Goal: Task Accomplishment & Management: Use online tool/utility

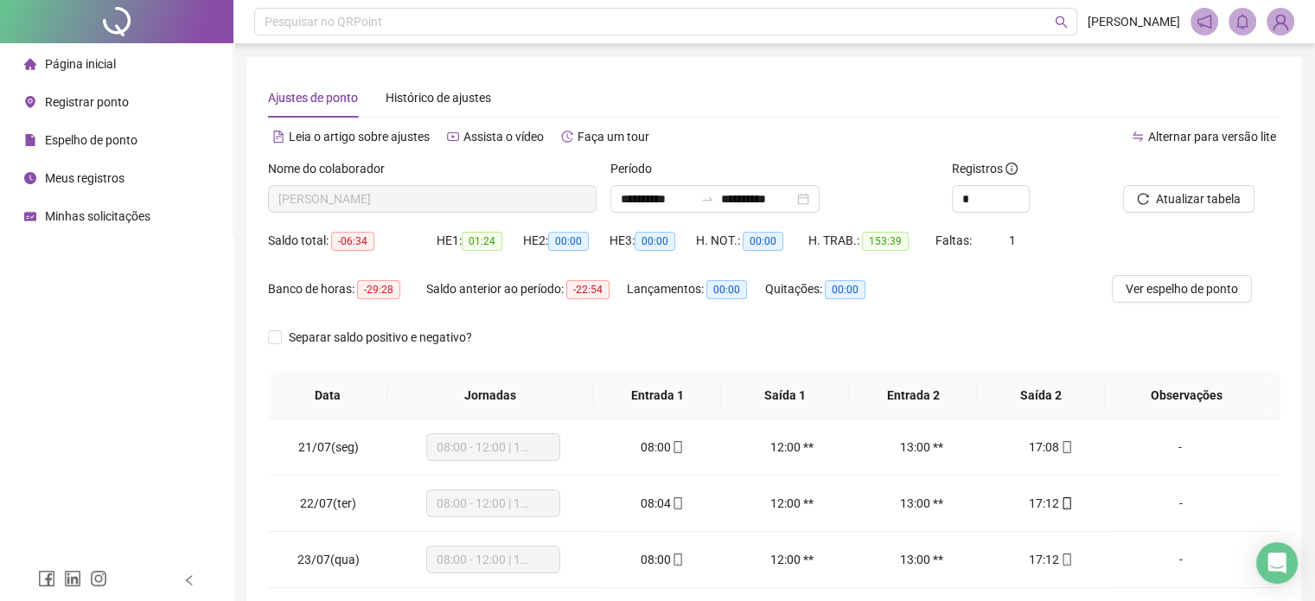
click at [80, 96] on span "Registrar ponto" at bounding box center [87, 102] width 84 height 14
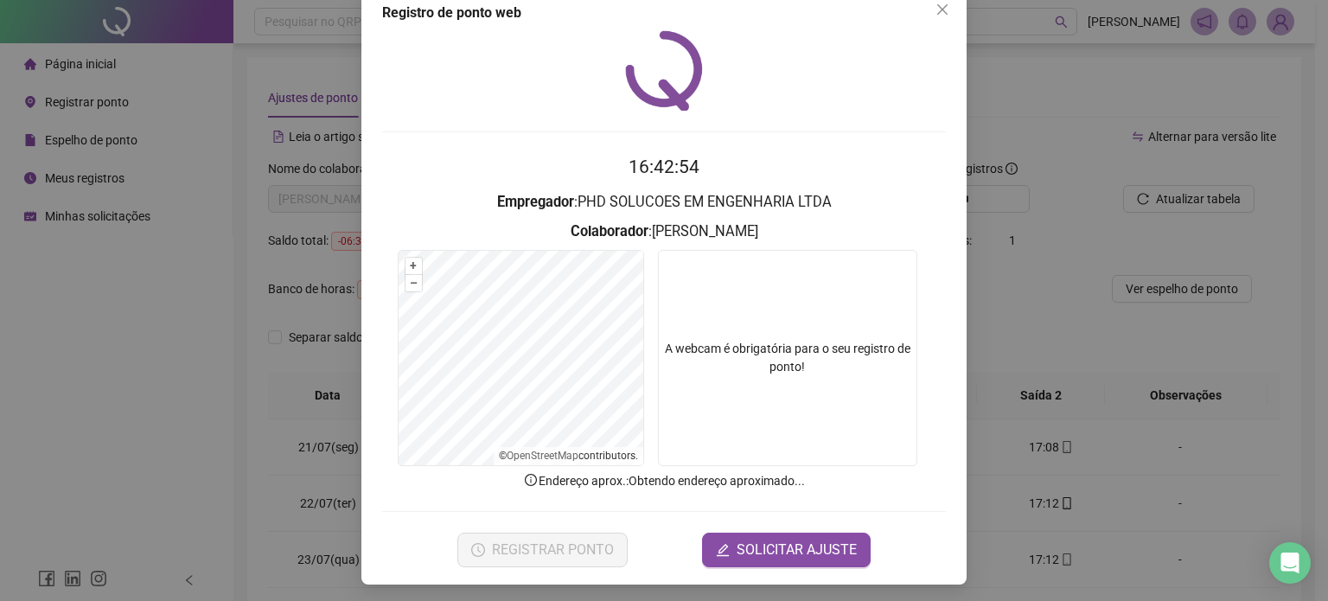
scroll to position [35, 0]
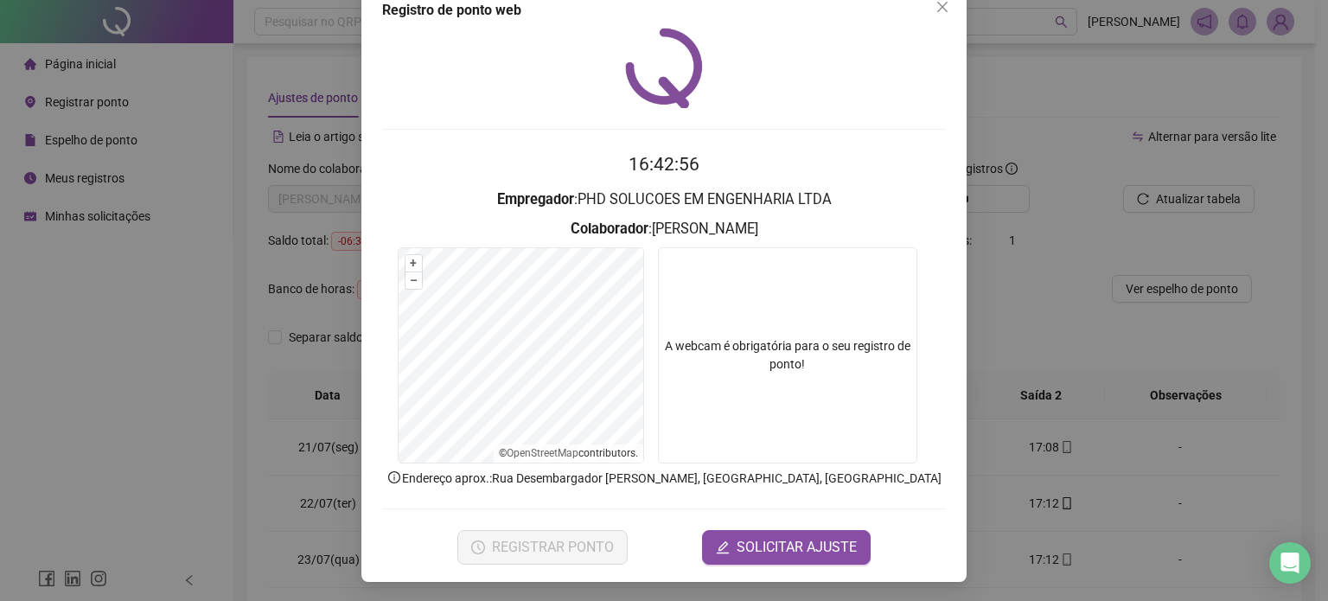
click at [756, 351] on video at bounding box center [787, 355] width 259 height 216
click at [660, 261] on form "+ – ⇧ › © OpenStreetMap contributors. A webcam é obrigatória para o seu registr…" at bounding box center [664, 357] width 564 height 221
click at [520, 455] on div "+ – ⇧ › © OpenStreetMap contributors." at bounding box center [521, 355] width 245 height 214
click at [643, 429] on form "+ – ⇧ › © OpenStreetMap contributors. A webcam é obrigatória para o seu registr…" at bounding box center [664, 357] width 564 height 221
click at [408, 262] on button "+" at bounding box center [413, 263] width 16 height 16
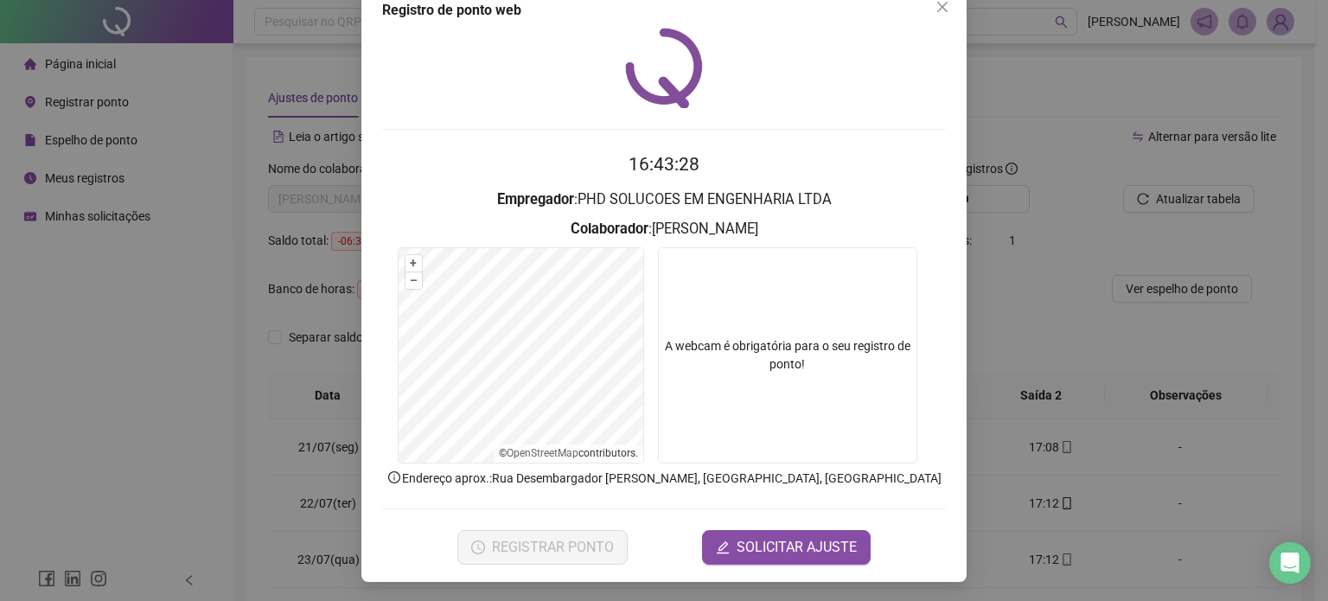
click at [460, 226] on form "16:43:28 Empregador : PHD SOLUCOES EM ENGENHARIA LTDA Colaborador : [PERSON_NAM…" at bounding box center [664, 356] width 564 height 413
drag, startPoint x: 867, startPoint y: 70, endPoint x: 859, endPoint y: 112, distance: 43.2
click at [859, 112] on div "16:43:58 Empregador : PHD SOLUCOES EM ENGENHARIA LTDA Colaborador : [PERSON_NAM…" at bounding box center [664, 296] width 564 height 537
click at [939, 7] on icon "close" at bounding box center [942, 7] width 14 height 14
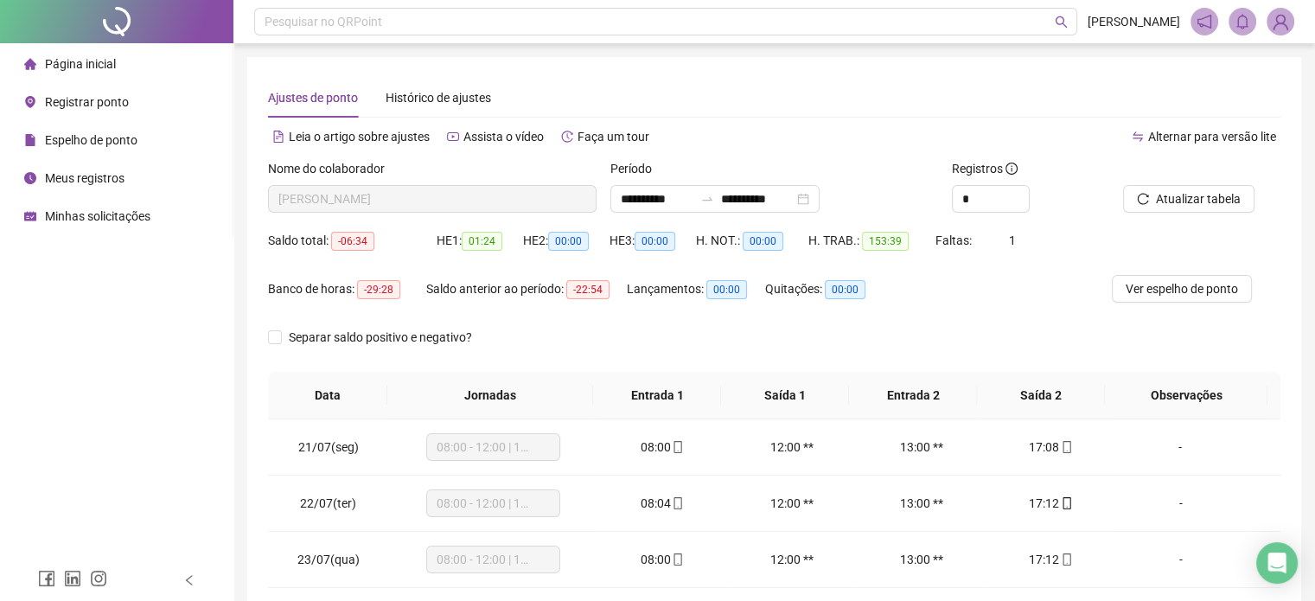
click at [84, 100] on span "Registrar ponto" at bounding box center [87, 102] width 84 height 14
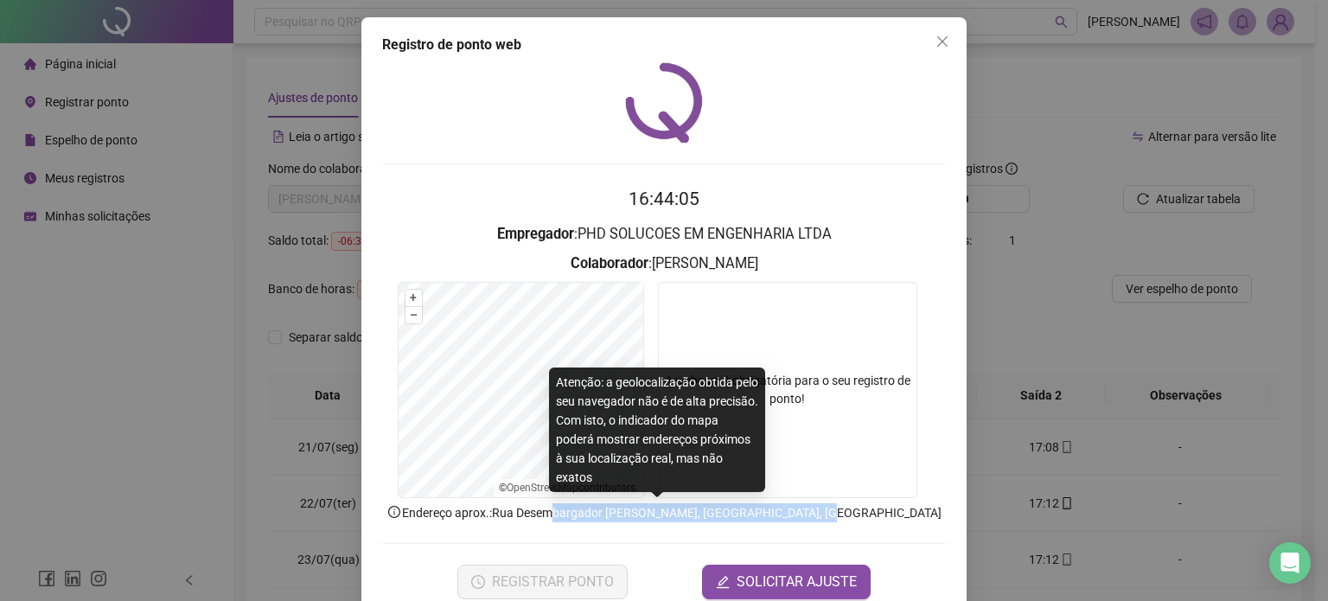
drag, startPoint x: 609, startPoint y: 510, endPoint x: 846, endPoint y: 514, distance: 236.9
click at [846, 514] on p "Endereço aprox. : Rua Desembargador [PERSON_NAME], [GEOGRAPHIC_DATA], [GEOGRAPH…" at bounding box center [664, 512] width 564 height 19
click at [846, 519] on p "Endereço aprox. : Rua Desembargador [PERSON_NAME], [GEOGRAPHIC_DATA], [GEOGRAPH…" at bounding box center [664, 512] width 564 height 19
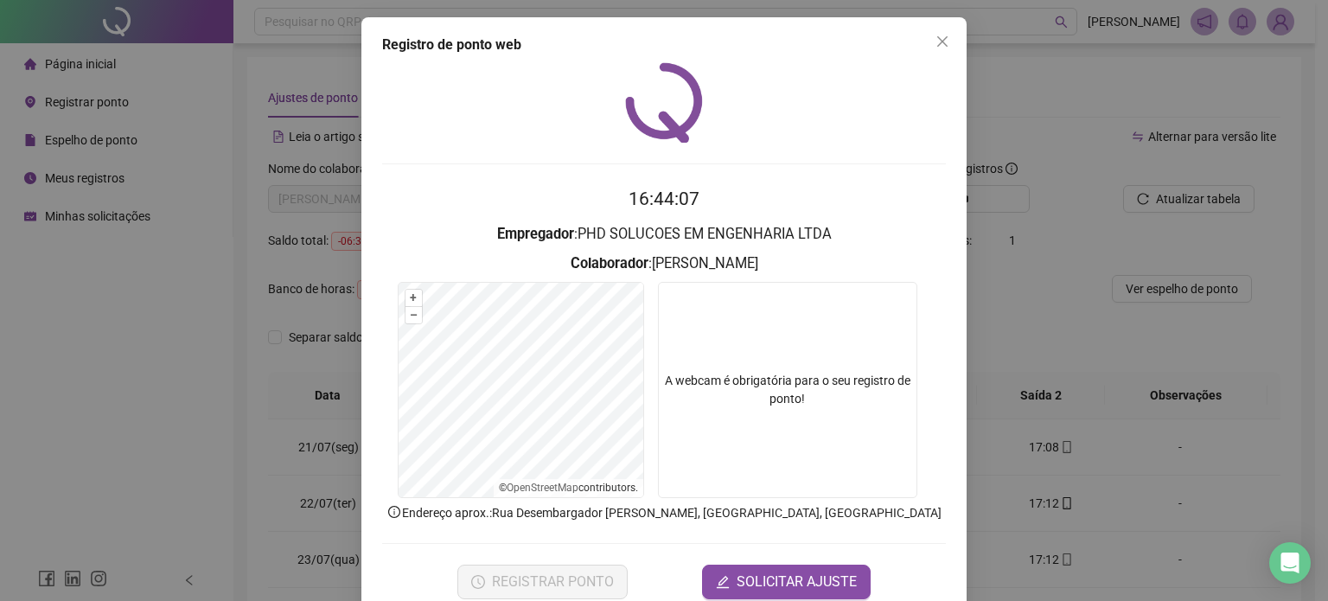
click at [640, 570] on div "REGISTRAR PONTO SOLICITAR AJUSTE" at bounding box center [664, 582] width 564 height 35
click at [937, 40] on icon "close" at bounding box center [942, 41] width 10 height 10
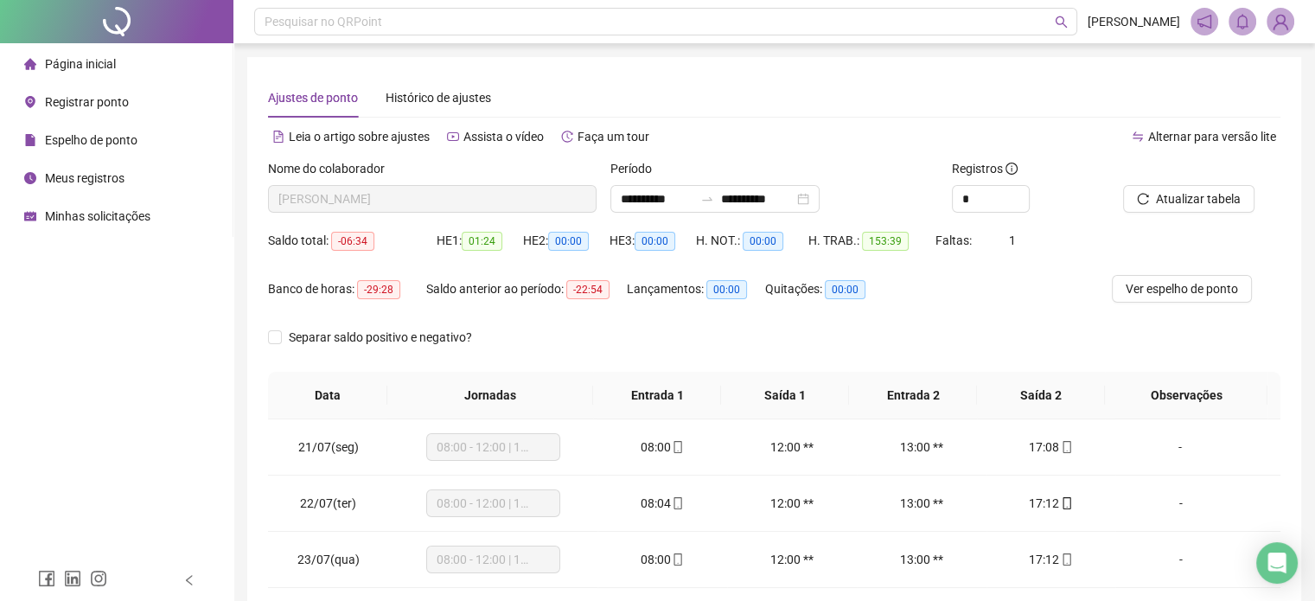
click at [79, 69] on span "Página inicial" at bounding box center [80, 64] width 71 height 14
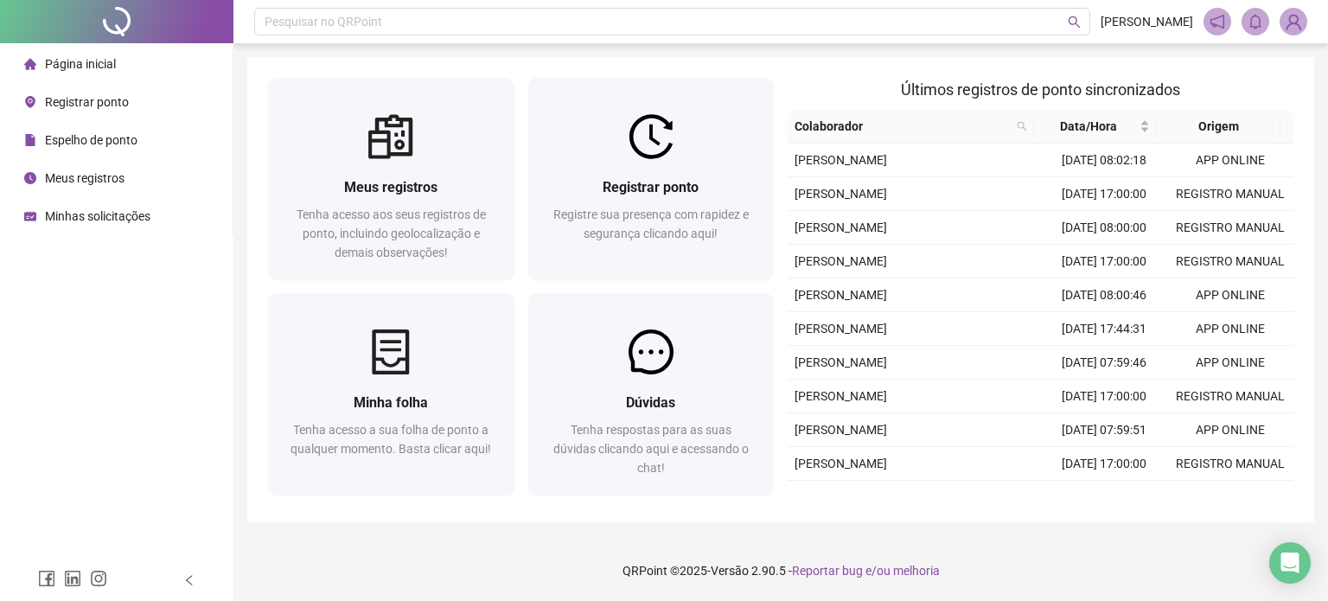
click at [74, 217] on span "Minhas solicitações" at bounding box center [97, 216] width 105 height 14
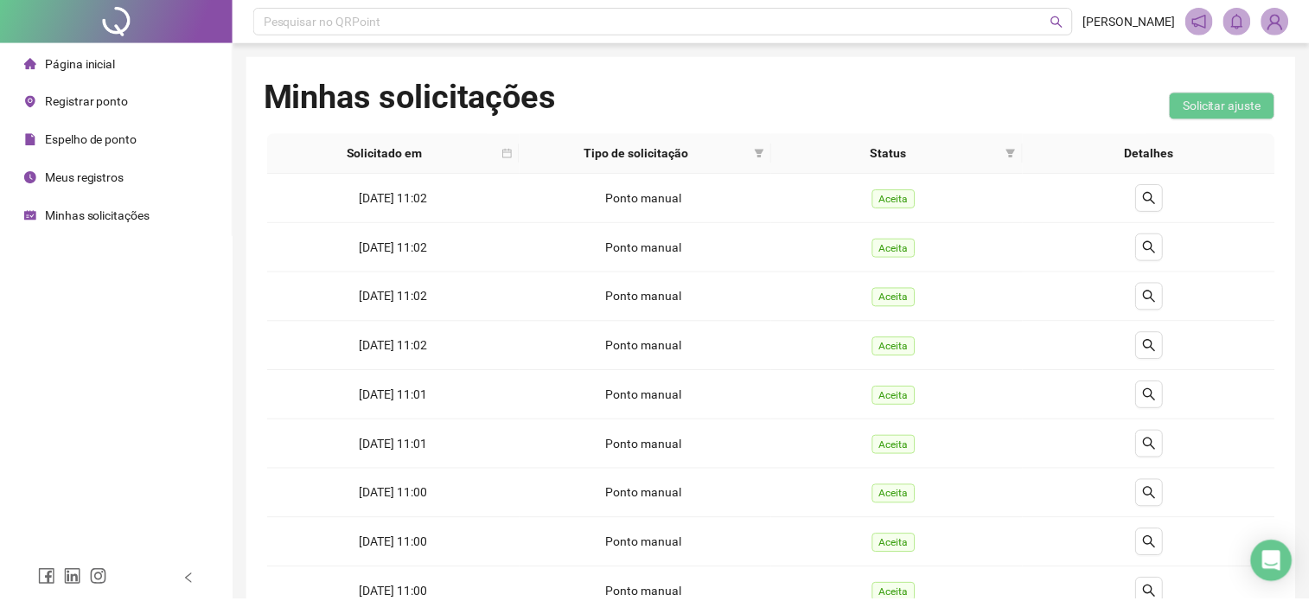
click at [76, 191] on div "Meus registros" at bounding box center [74, 178] width 100 height 35
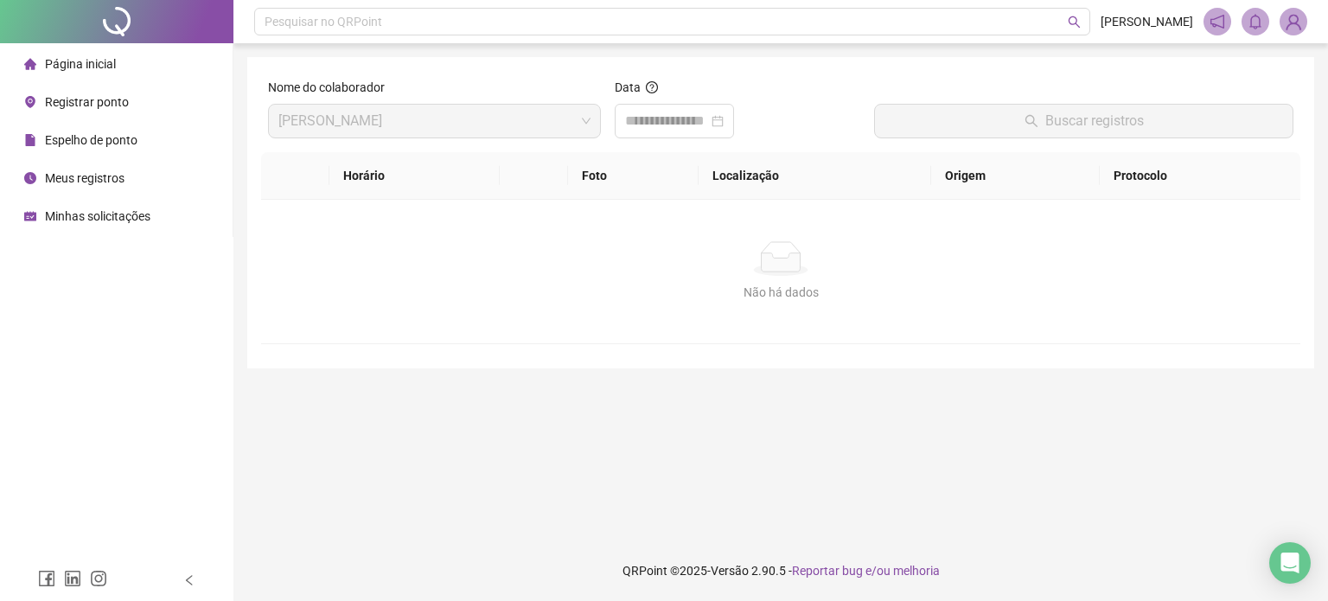
click at [75, 139] on span "Espelho de ponto" at bounding box center [91, 140] width 93 height 14
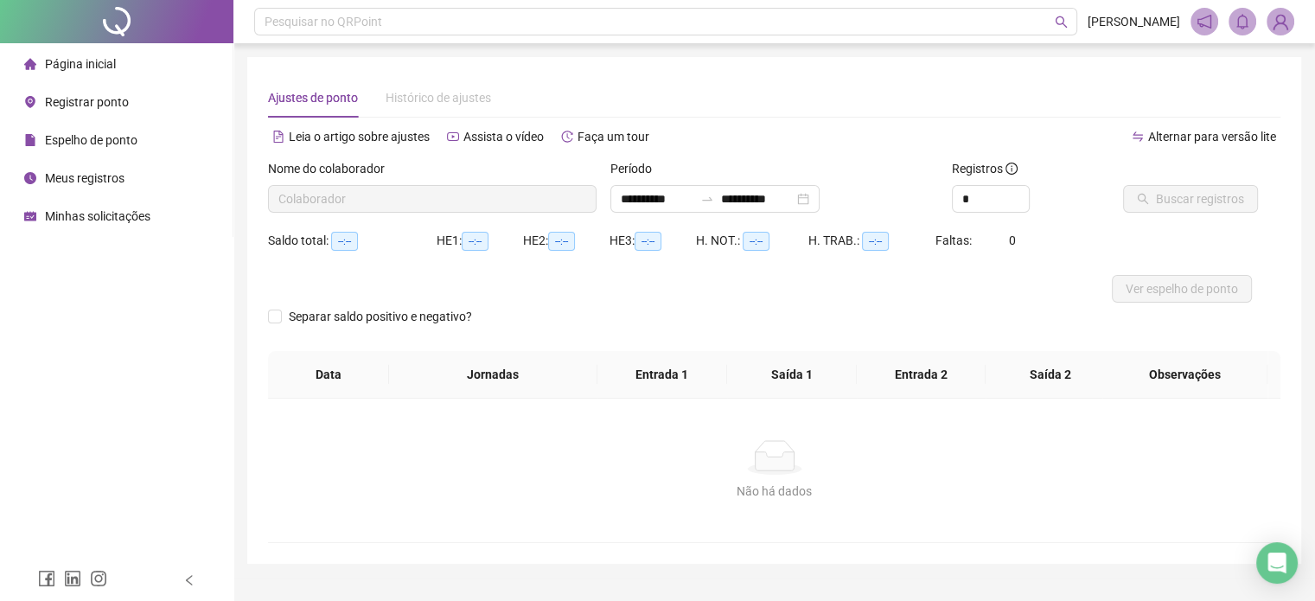
type input "**********"
click at [93, 102] on span "Registrar ponto" at bounding box center [87, 102] width 84 height 14
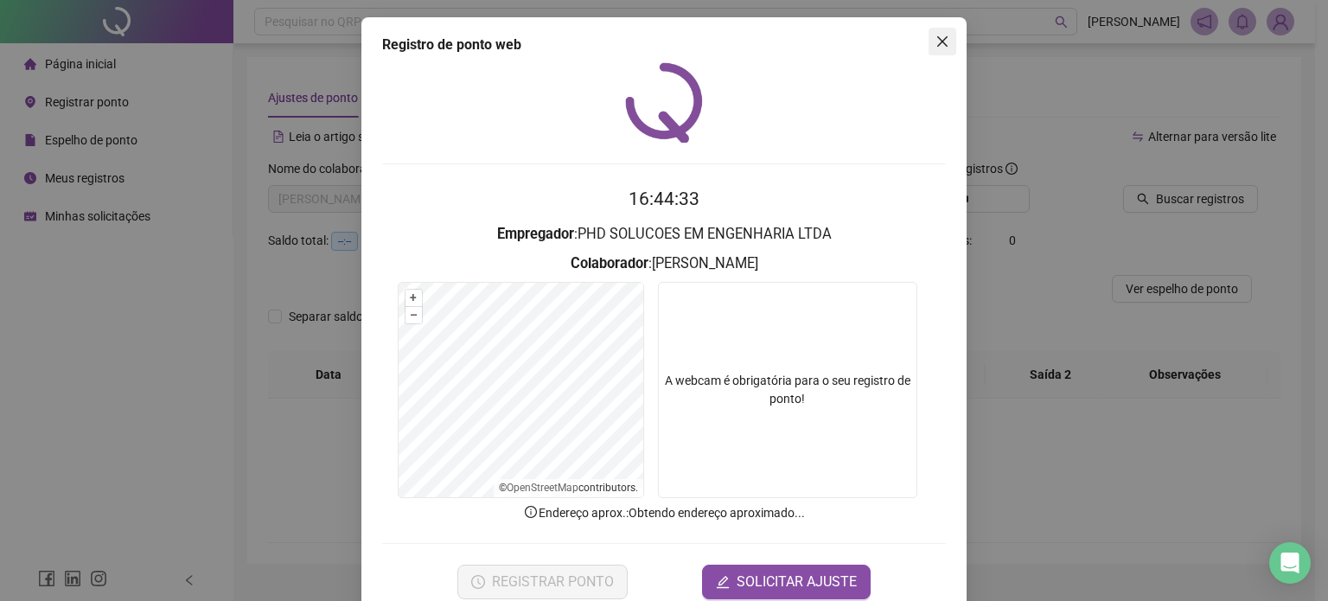
click at [938, 38] on icon "close" at bounding box center [942, 41] width 10 height 10
